Goal: Book appointment/travel/reservation

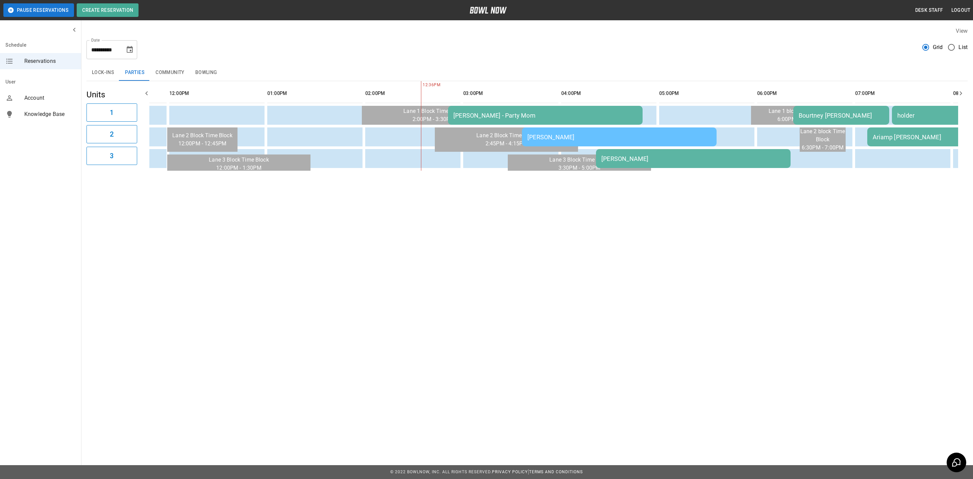
scroll to position [0, 277]
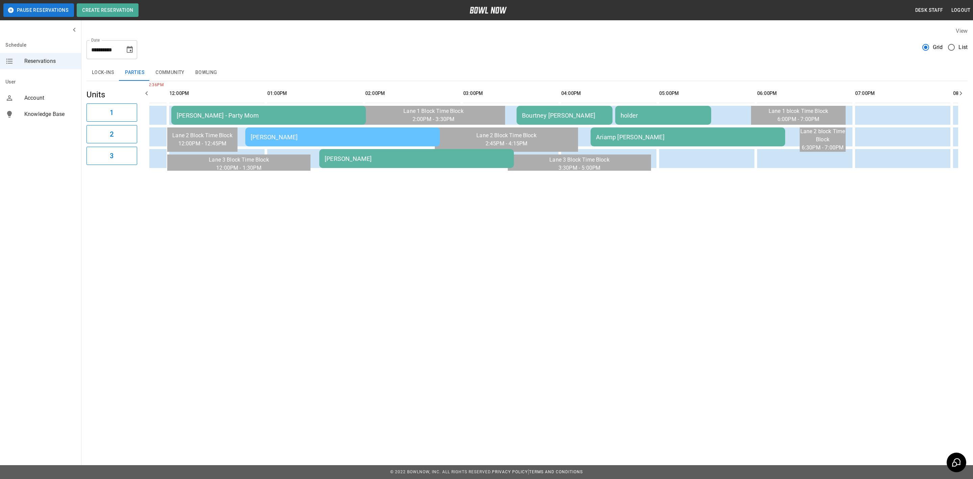
click at [126, 50] on icon "Choose date, selected date is Sep 20, 2025" at bounding box center [130, 50] width 8 height 8
click at [61, 136] on button "21" at bounding box center [63, 136] width 12 height 12
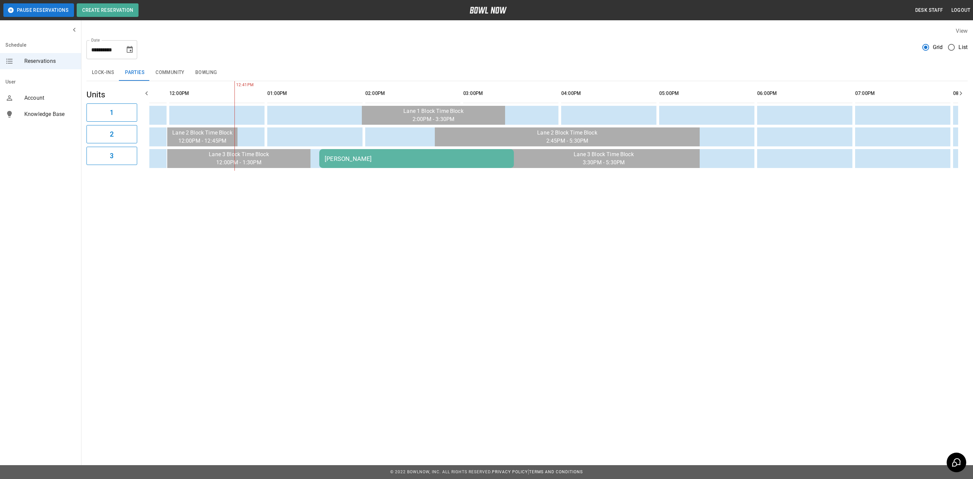
scroll to position [0, 294]
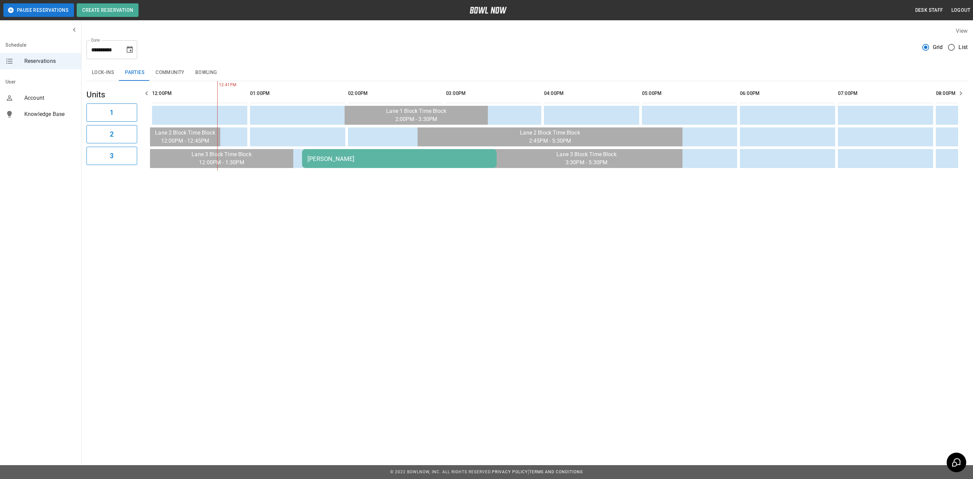
click at [323, 157] on div "[PERSON_NAME]" at bounding box center [399, 158] width 184 height 7
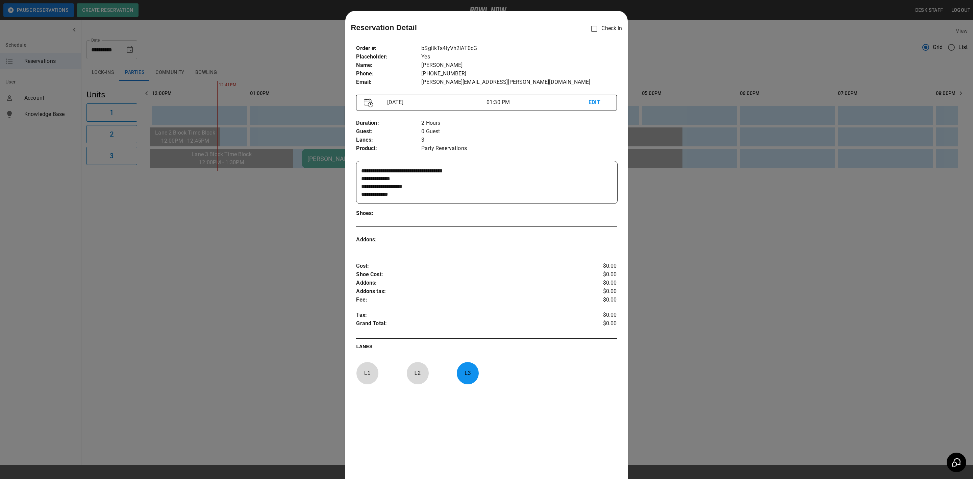
scroll to position [10, 0]
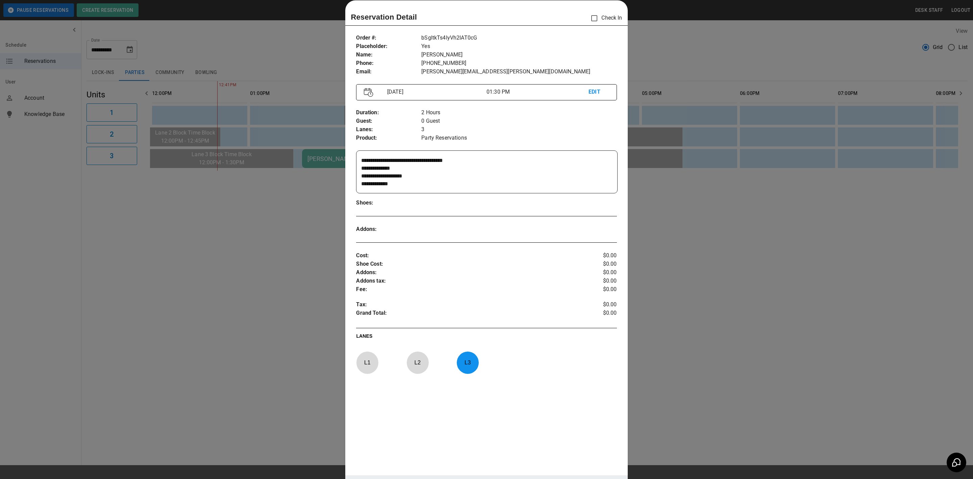
click at [192, 292] on div at bounding box center [486, 239] width 973 height 479
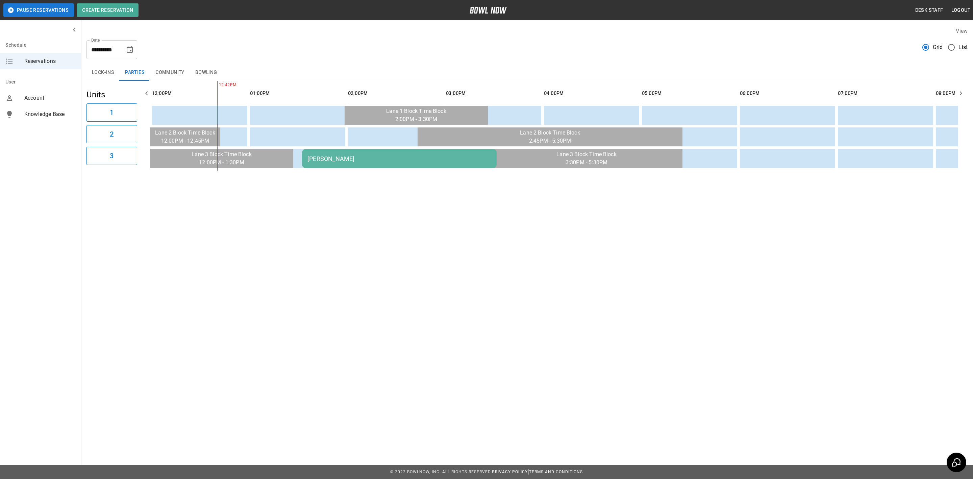
click at [128, 48] on icon "Choose date, selected date is Sep 21, 2025" at bounding box center [130, 49] width 6 height 7
click at [143, 123] on button "20" at bounding box center [144, 124] width 12 height 12
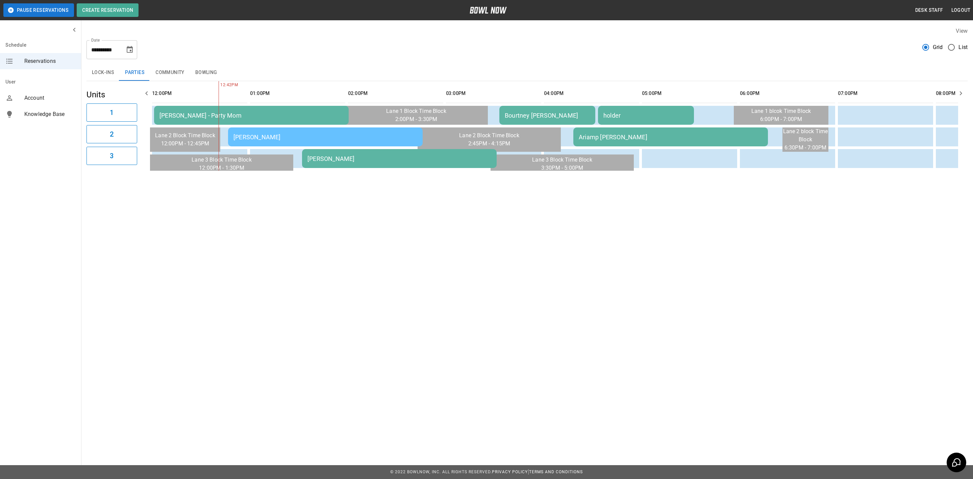
click at [230, 106] on td "[PERSON_NAME] - Party Mom" at bounding box center [251, 115] width 195 height 19
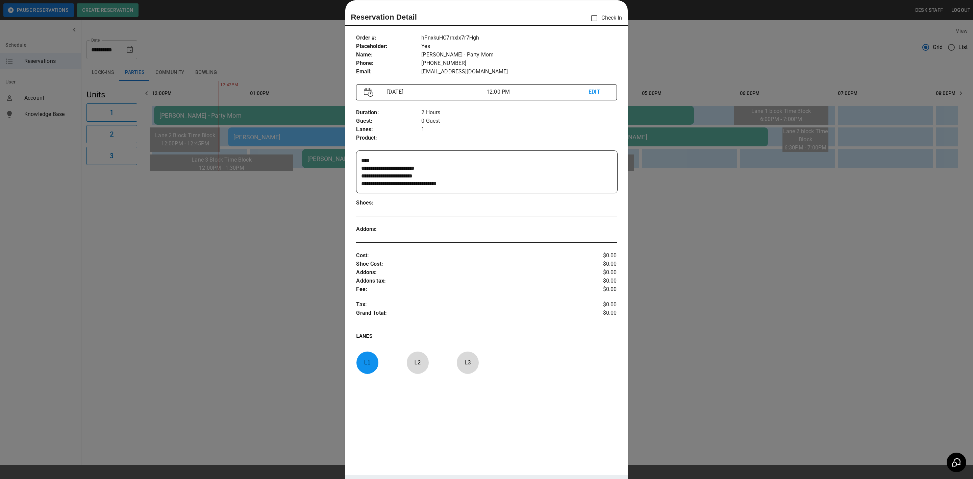
click at [299, 223] on div at bounding box center [486, 239] width 973 height 479
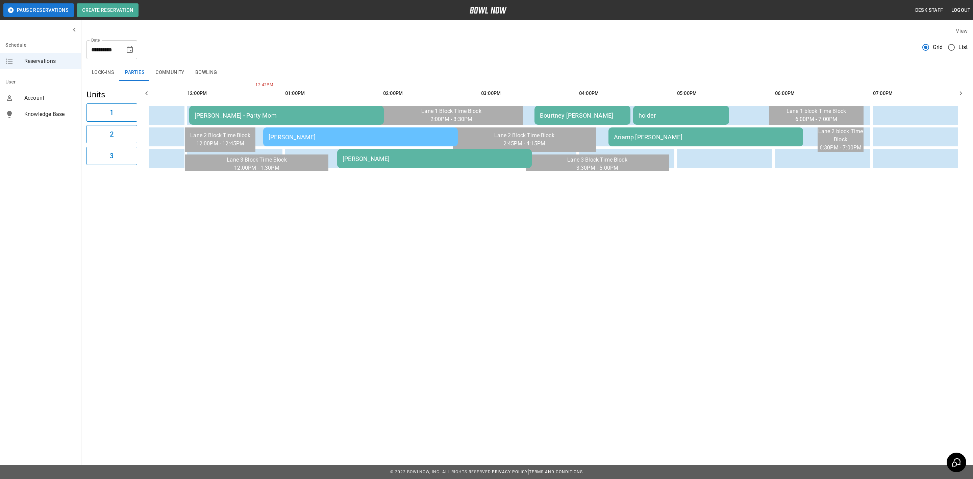
scroll to position [0, 0]
click at [323, 136] on div "[PERSON_NAME]" at bounding box center [359, 136] width 184 height 7
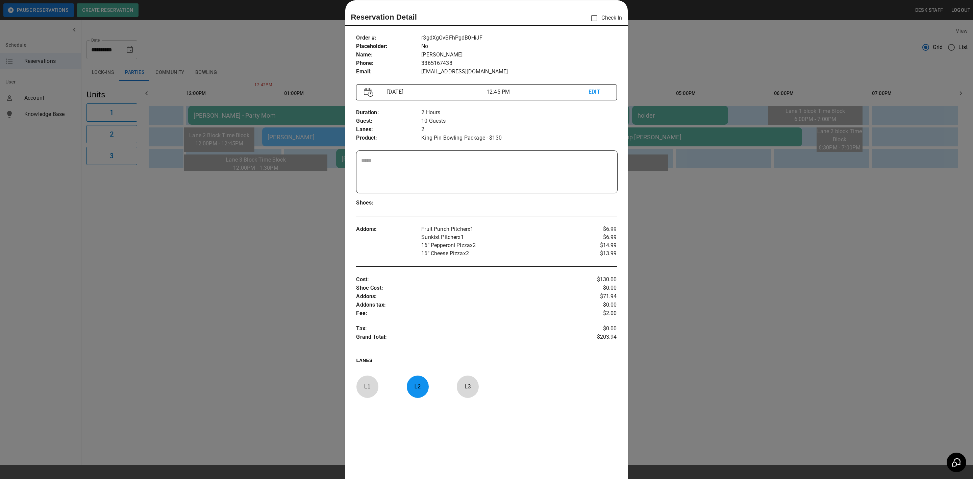
click at [323, 270] on div at bounding box center [486, 239] width 973 height 479
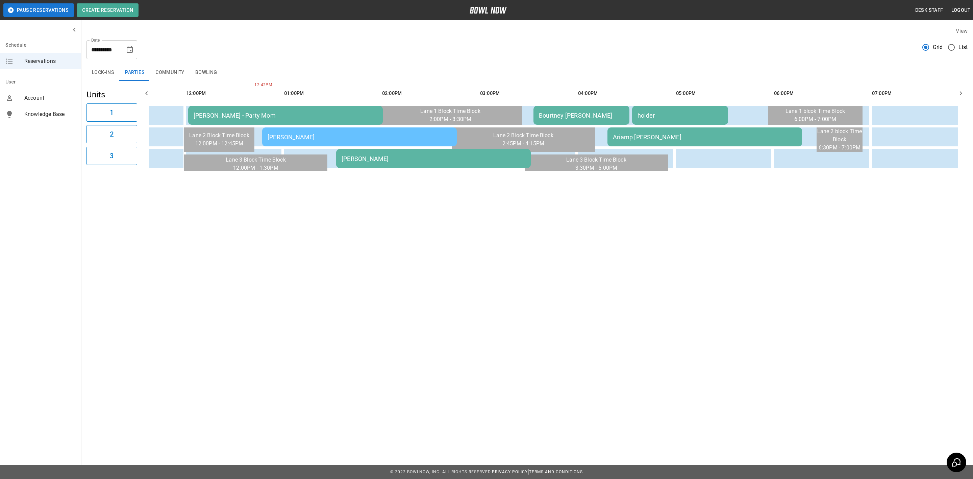
click at [405, 137] on div "[PERSON_NAME]" at bounding box center [359, 136] width 184 height 7
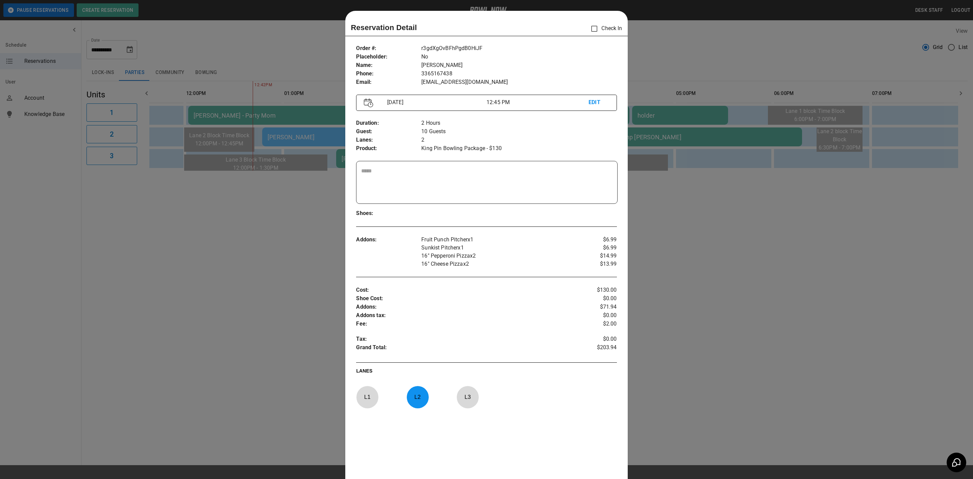
scroll to position [10, 0]
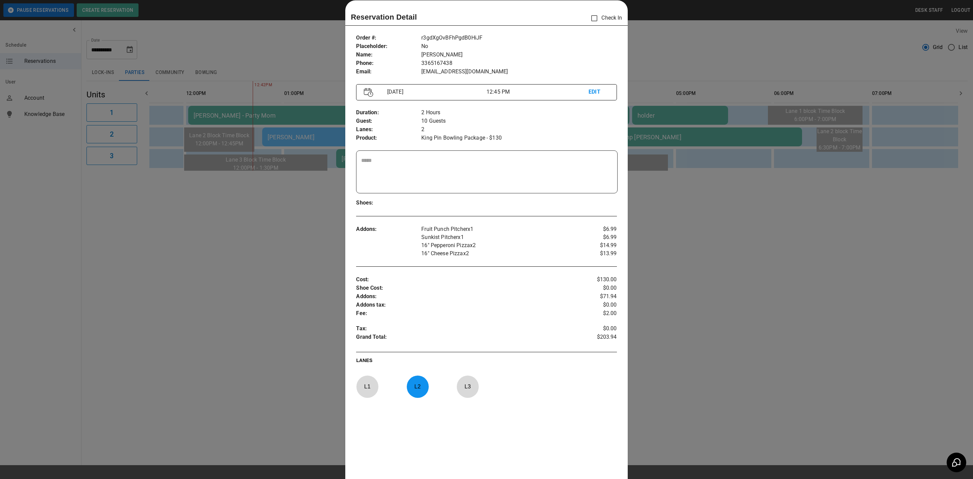
click at [327, 276] on div at bounding box center [486, 239] width 973 height 479
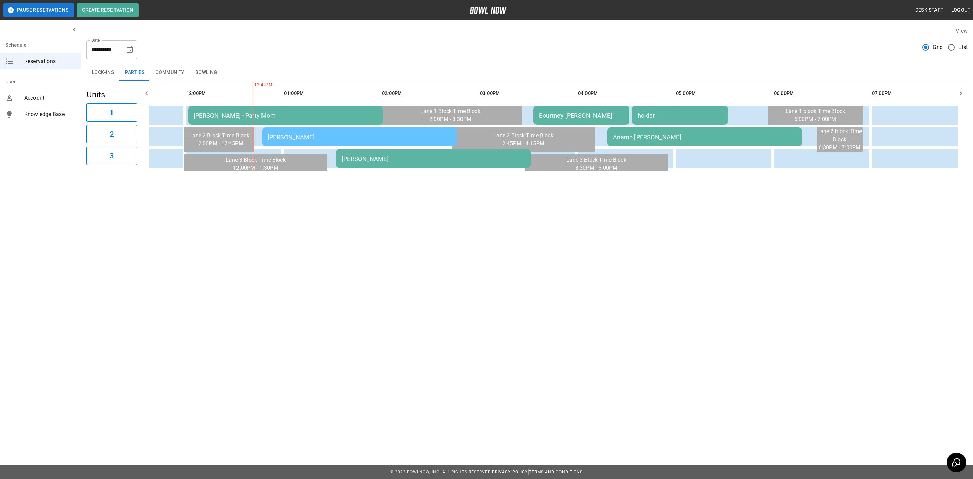
click at [395, 160] on div "[PERSON_NAME]" at bounding box center [433, 158] width 184 height 7
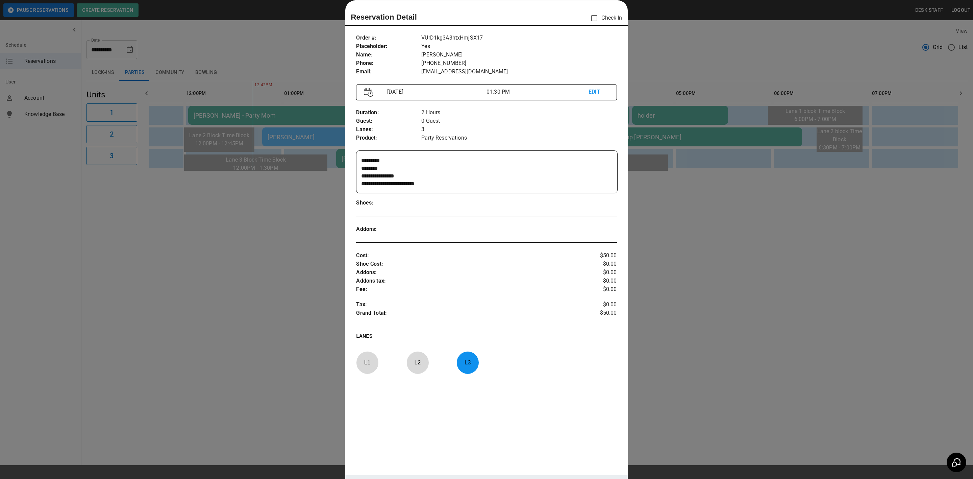
click at [327, 243] on div at bounding box center [486, 239] width 973 height 479
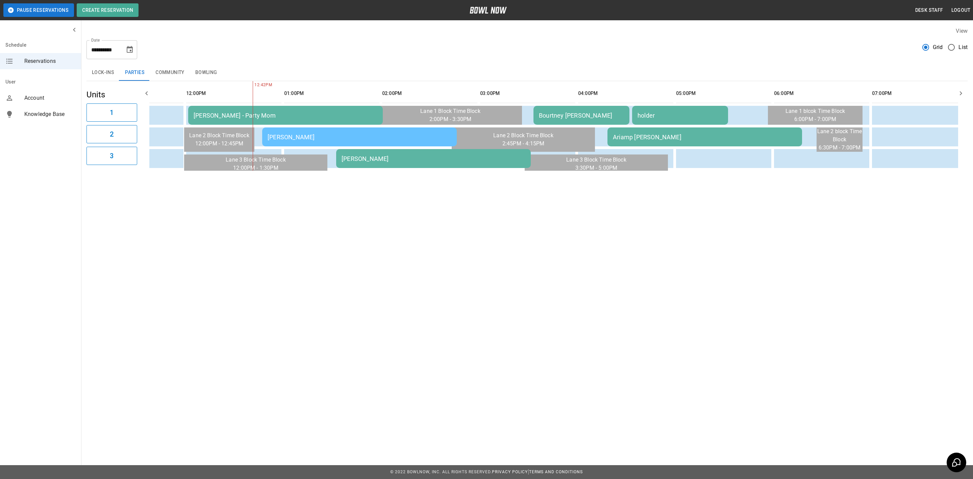
click at [555, 115] on div "Bourtney [PERSON_NAME]" at bounding box center [581, 115] width 85 height 7
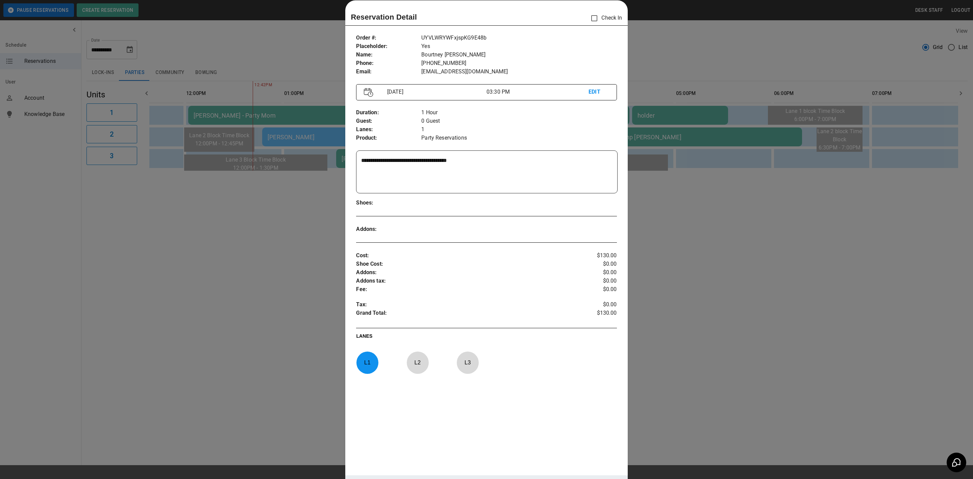
click at [278, 245] on div at bounding box center [486, 239] width 973 height 479
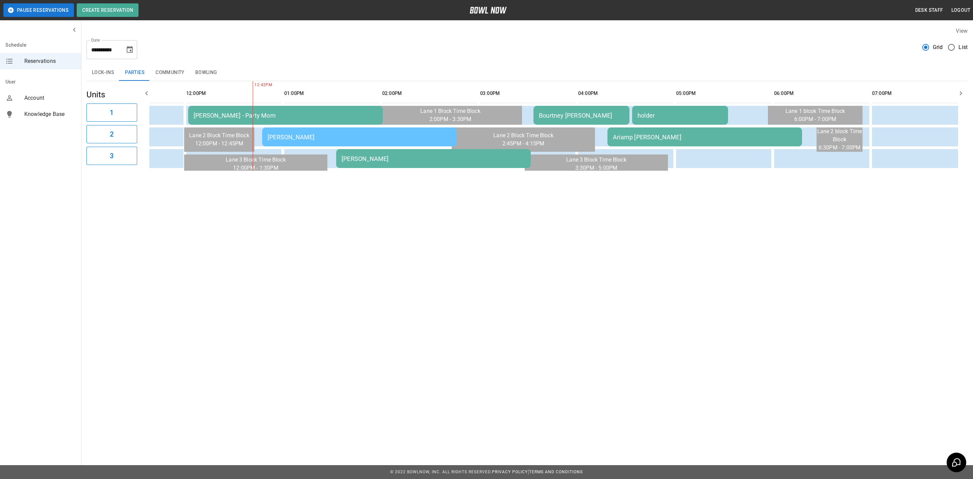
click at [585, 108] on td "Bourtney [PERSON_NAME]" at bounding box center [581, 115] width 96 height 19
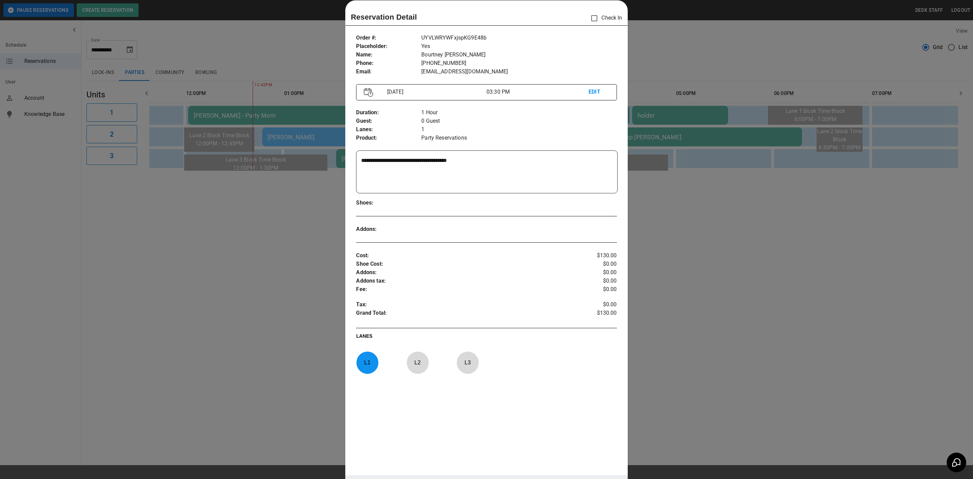
click at [674, 220] on div at bounding box center [486, 239] width 973 height 479
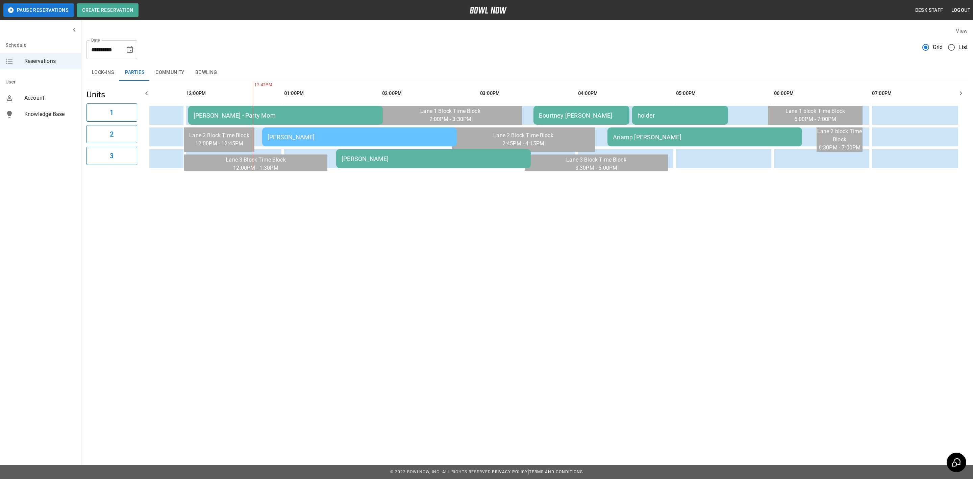
click at [654, 133] on div "Ariamp [PERSON_NAME]" at bounding box center [705, 136] width 184 height 7
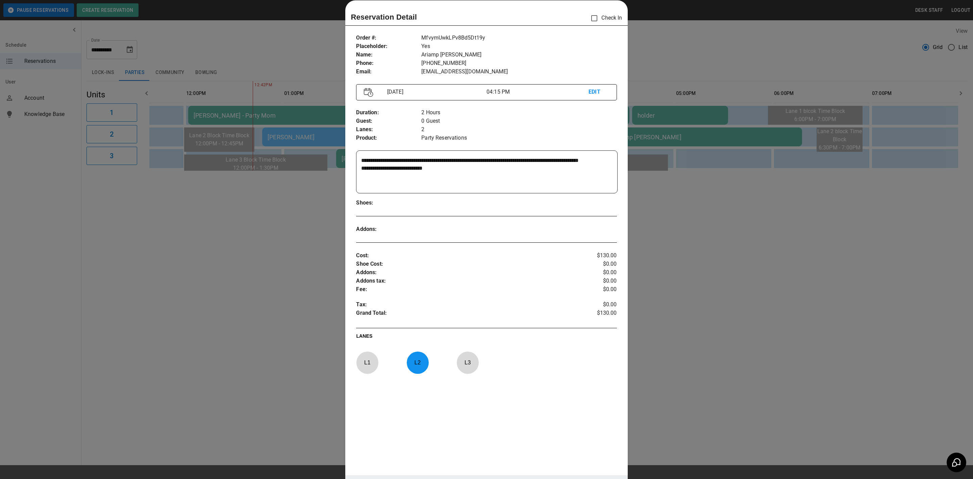
click at [747, 309] on div at bounding box center [486, 239] width 973 height 479
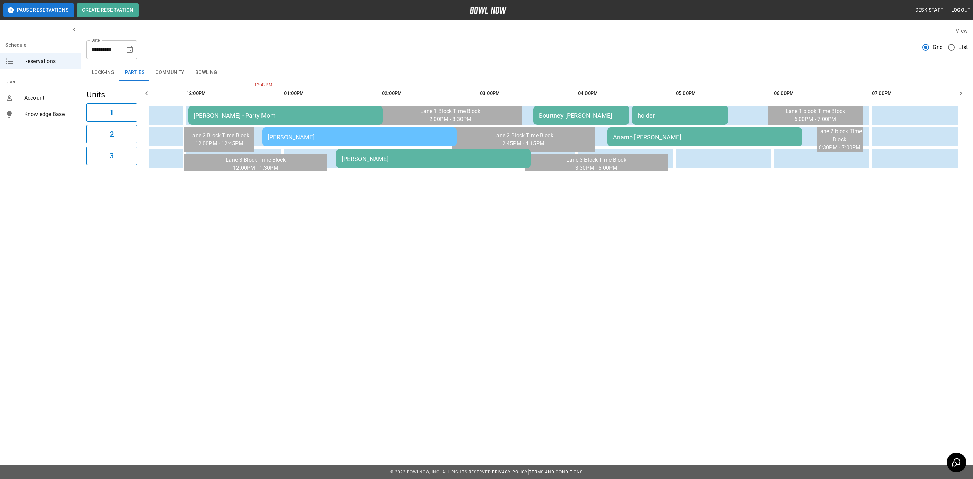
click at [117, 50] on input "**********" at bounding box center [103, 49] width 34 height 19
click at [132, 45] on button "Choose date, selected date is Sep 20, 2025" at bounding box center [130, 50] width 14 height 14
click at [62, 135] on button "21" at bounding box center [63, 136] width 12 height 12
type input "**********"
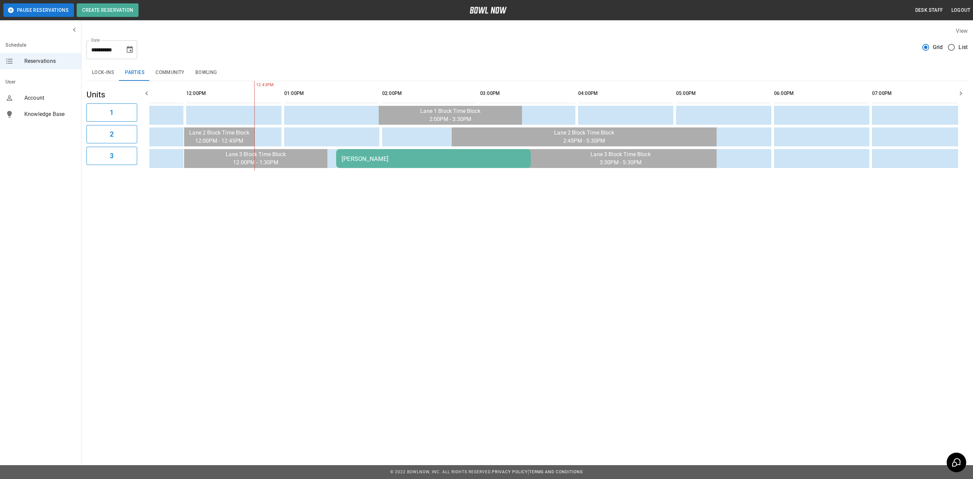
click at [368, 158] on div "[PERSON_NAME]" at bounding box center [433, 158] width 184 height 7
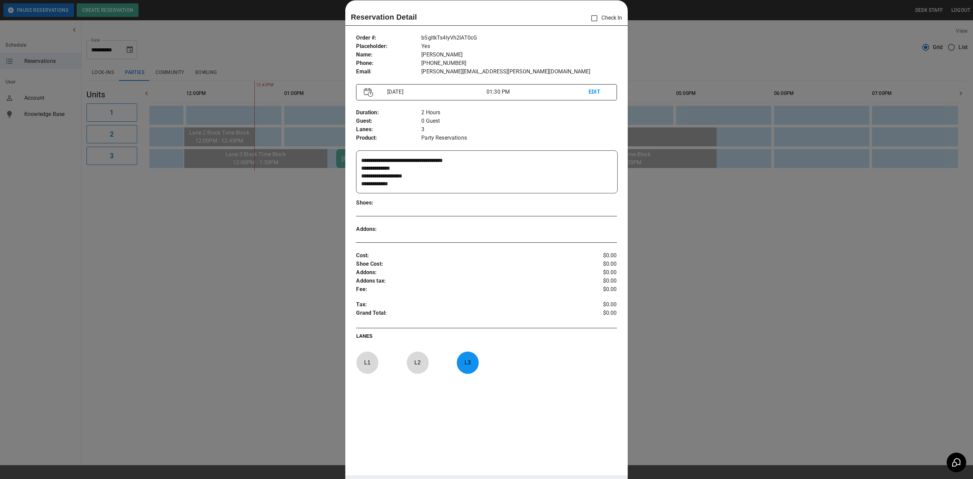
click at [233, 307] on div at bounding box center [486, 239] width 973 height 479
